Goal: Complete application form

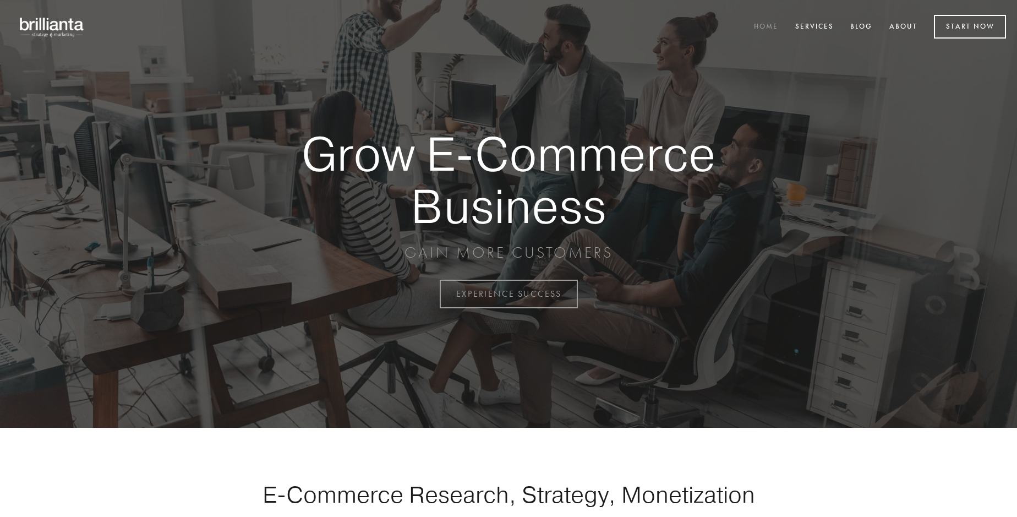
scroll to position [2884, 0]
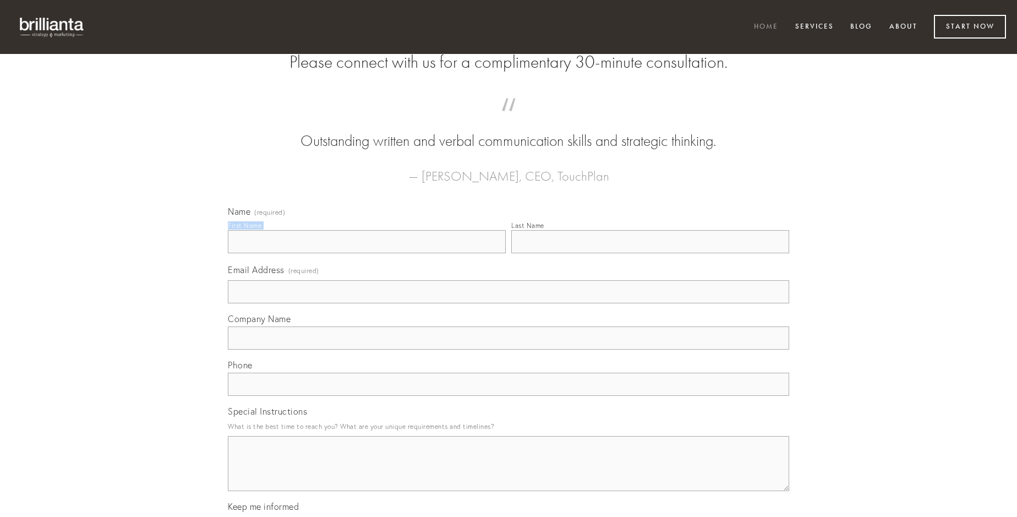
type input "[PERSON_NAME]"
click at [650, 253] on input "Last Name" at bounding box center [650, 241] width 278 height 23
type input "[PERSON_NAME]"
click at [508, 303] on input "Email Address (required)" at bounding box center [508, 291] width 561 height 23
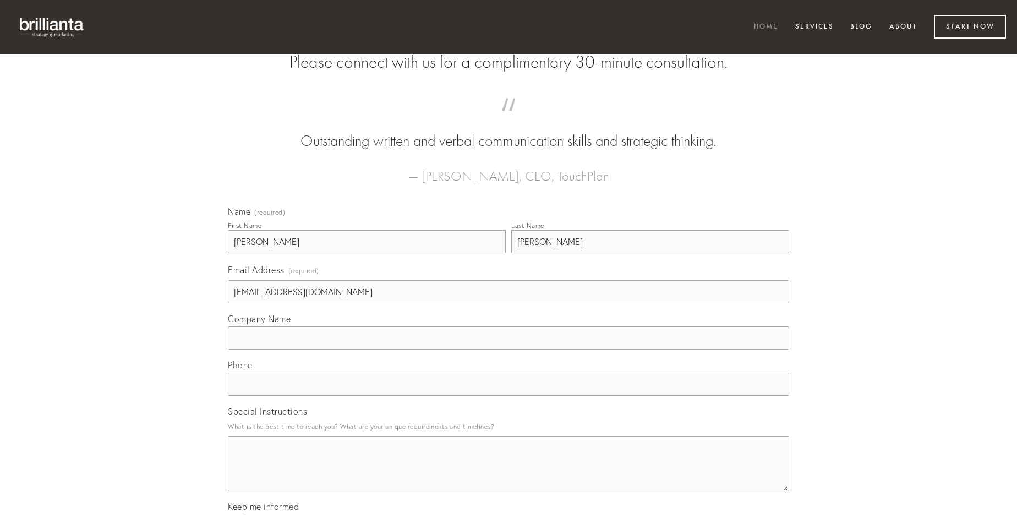
type input "[EMAIL_ADDRESS][DOMAIN_NAME]"
click at [508, 349] on input "Company Name" at bounding box center [508, 337] width 561 height 23
type input "callide"
click at [508, 396] on input "text" at bounding box center [508, 383] width 561 height 23
click at [508, 473] on textarea "Special Instructions" at bounding box center [508, 463] width 561 height 55
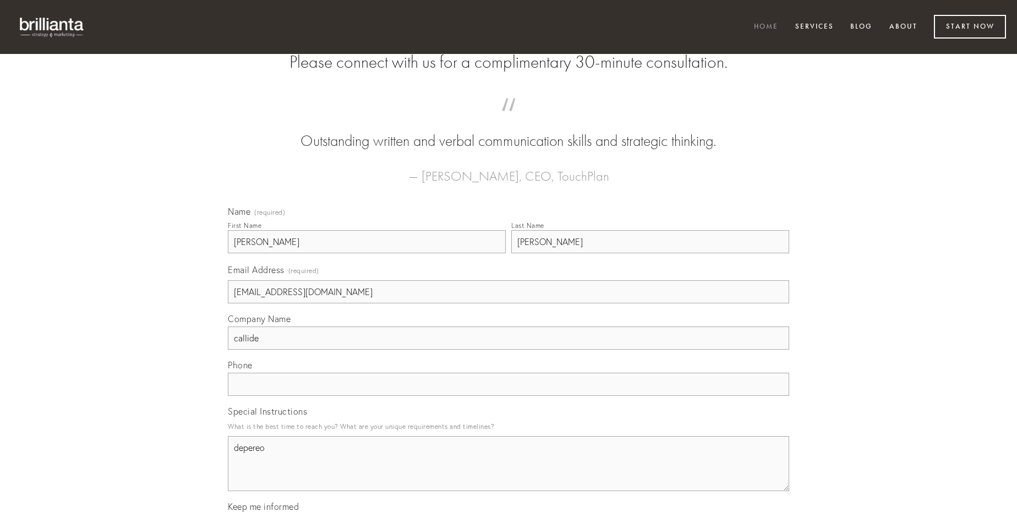
type textarea "depereo"
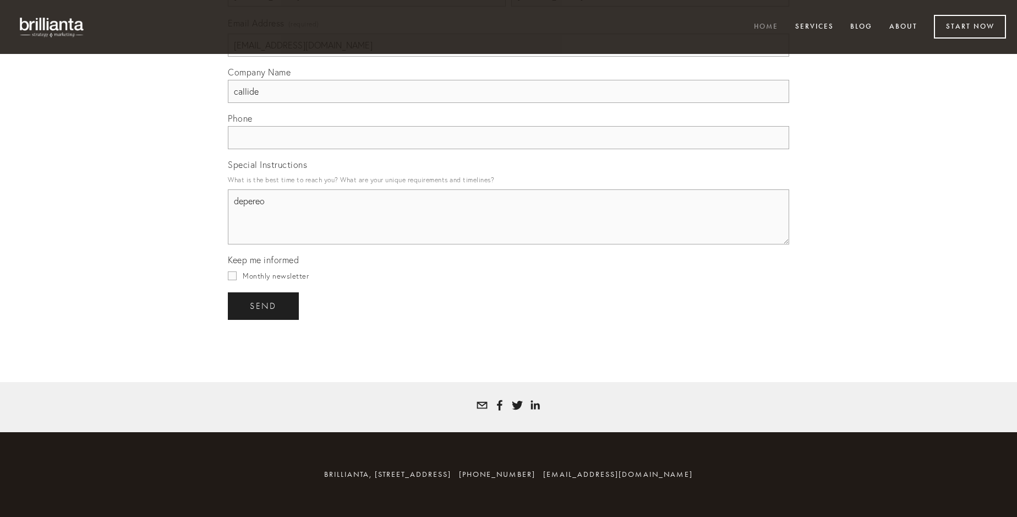
click at [264, 305] on span "send" at bounding box center [263, 306] width 27 height 10
